Goal: Transaction & Acquisition: Purchase product/service

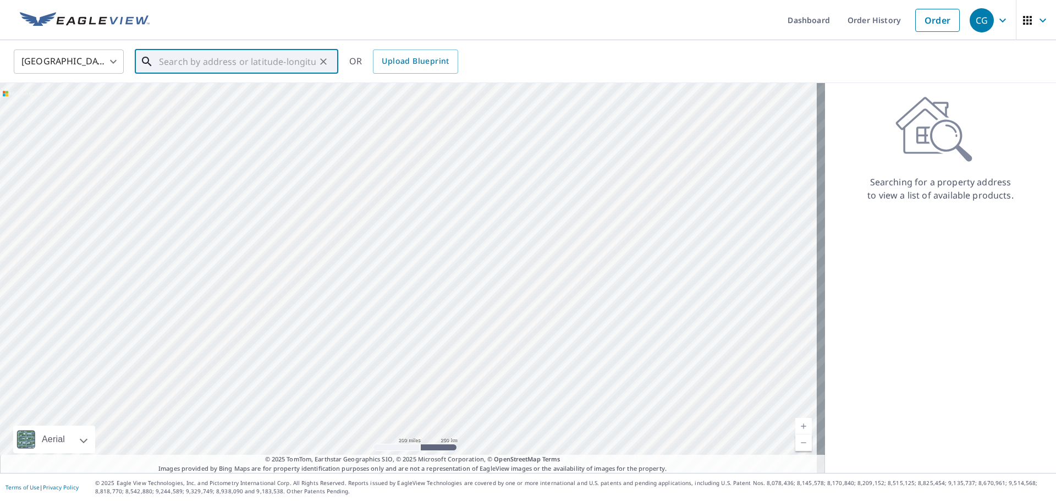
click at [284, 54] on input "text" at bounding box center [237, 61] width 157 height 31
paste input "[STREET_ADDRESS][PERSON_NAME]"
click at [215, 109] on p "[GEOGRAPHIC_DATA]" at bounding box center [243, 105] width 173 height 11
type input "[STREET_ADDRESS][PERSON_NAME]"
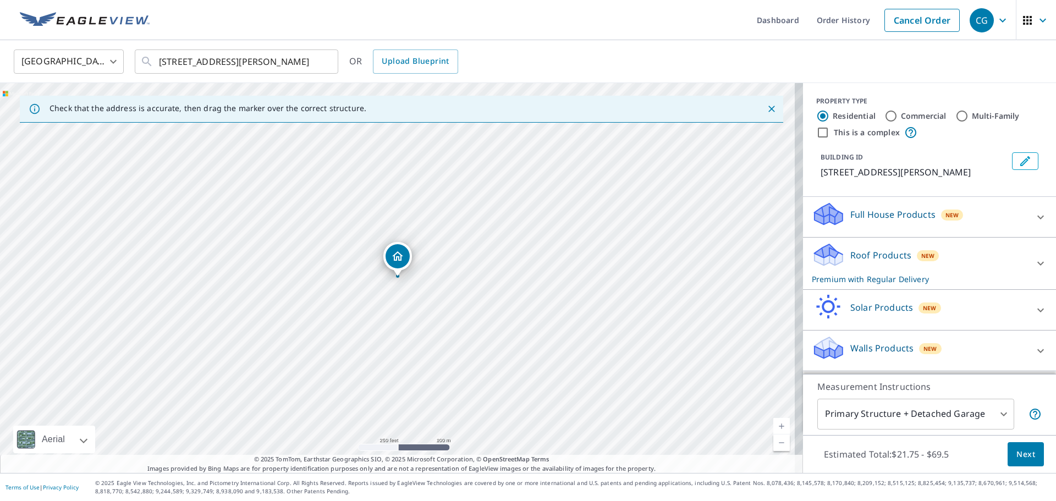
click at [902, 264] on div "Roof Products New Premium with Regular Delivery" at bounding box center [920, 263] width 216 height 43
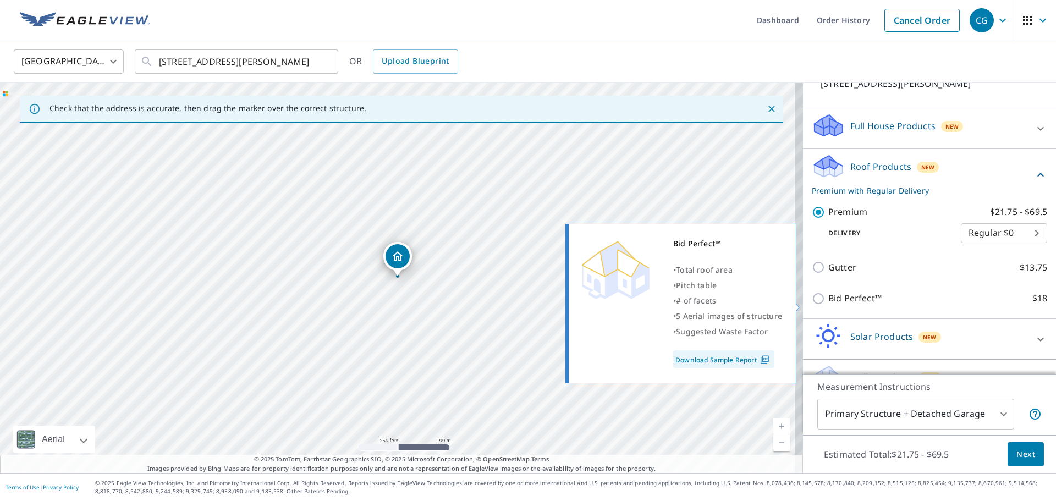
scroll to position [128, 0]
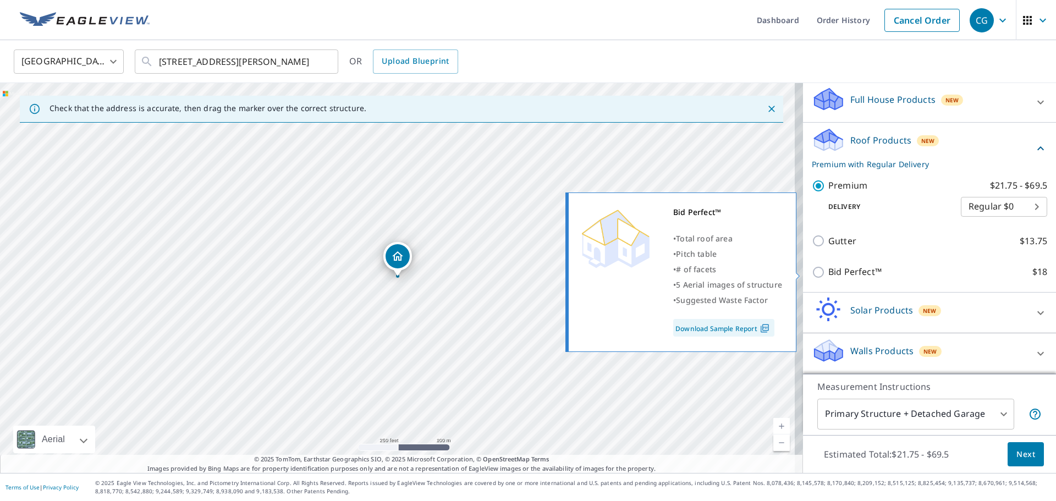
click at [812, 276] on input "Bid Perfect™ $18" at bounding box center [820, 272] width 17 height 13
checkbox input "true"
checkbox input "false"
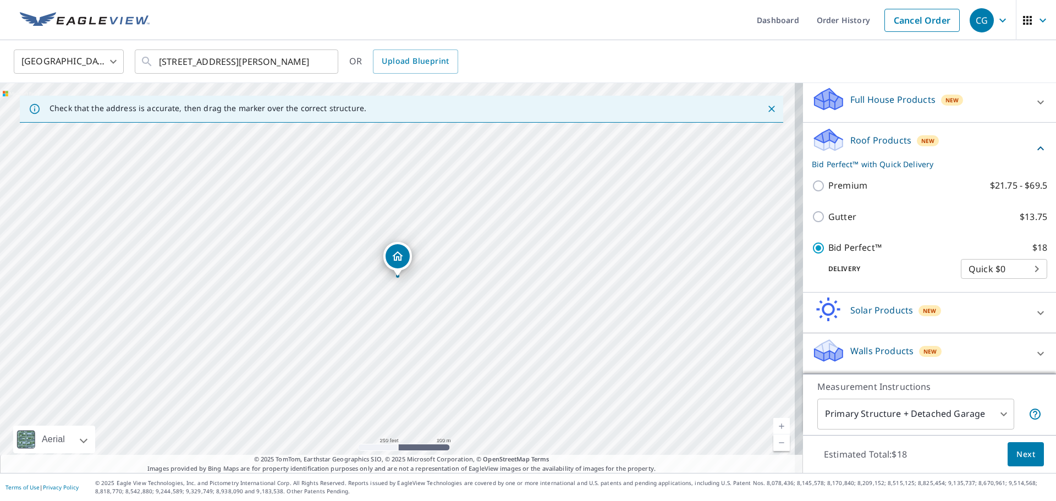
click at [1018, 448] on span "Next" at bounding box center [1026, 455] width 19 height 14
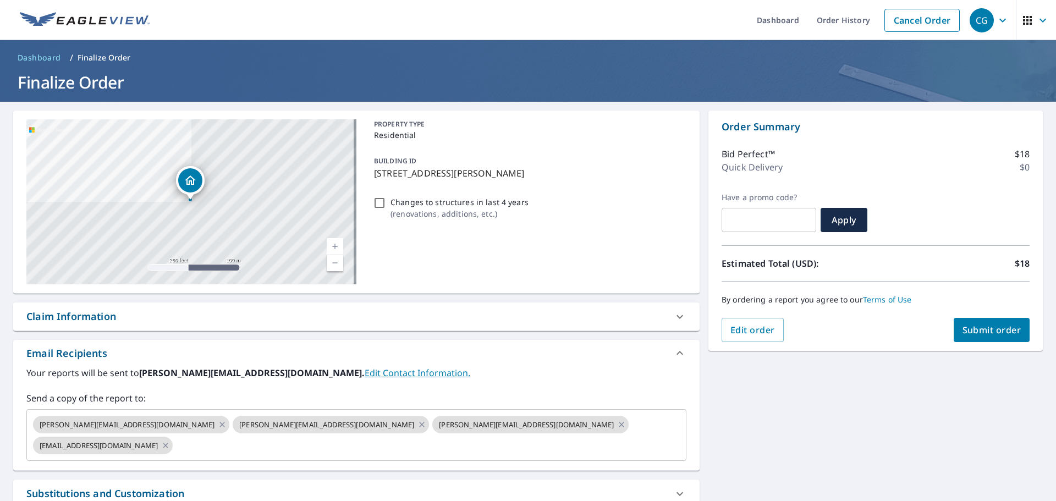
click at [989, 325] on span "Submit order" at bounding box center [992, 330] width 59 height 12
